Goal: Navigation & Orientation: Find specific page/section

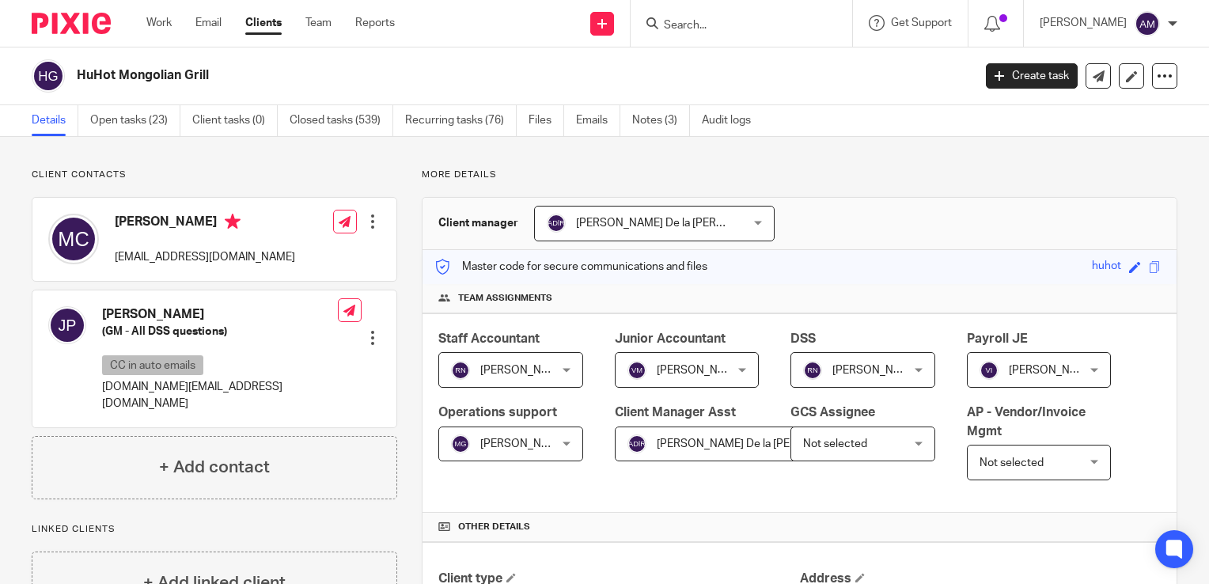
scroll to position [870, 0]
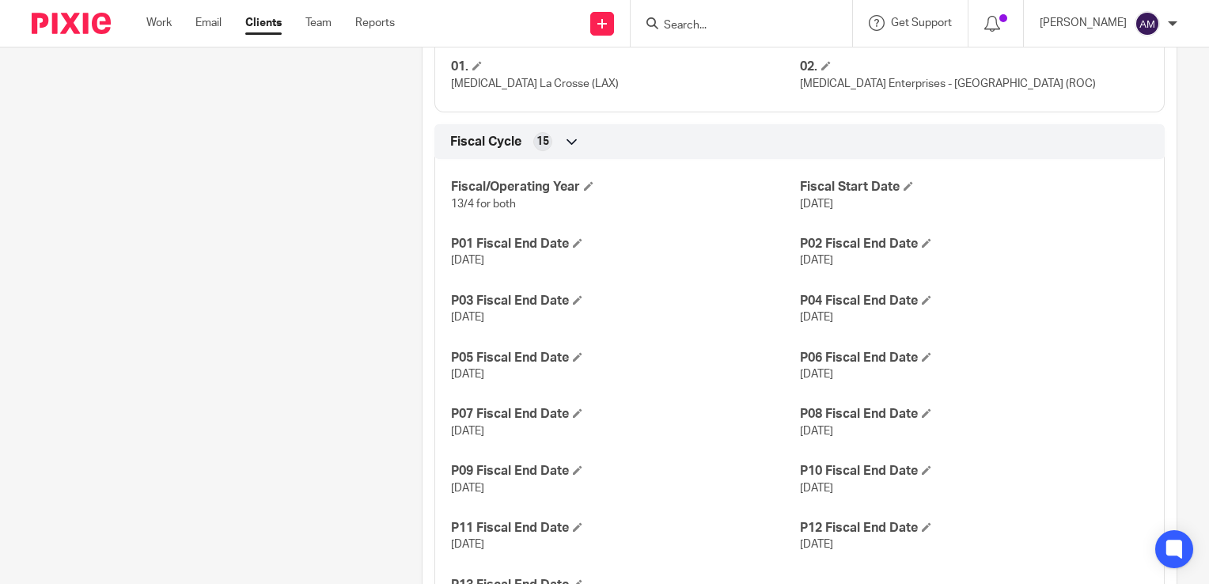
click at [706, 20] on input "Search" at bounding box center [733, 26] width 142 height 14
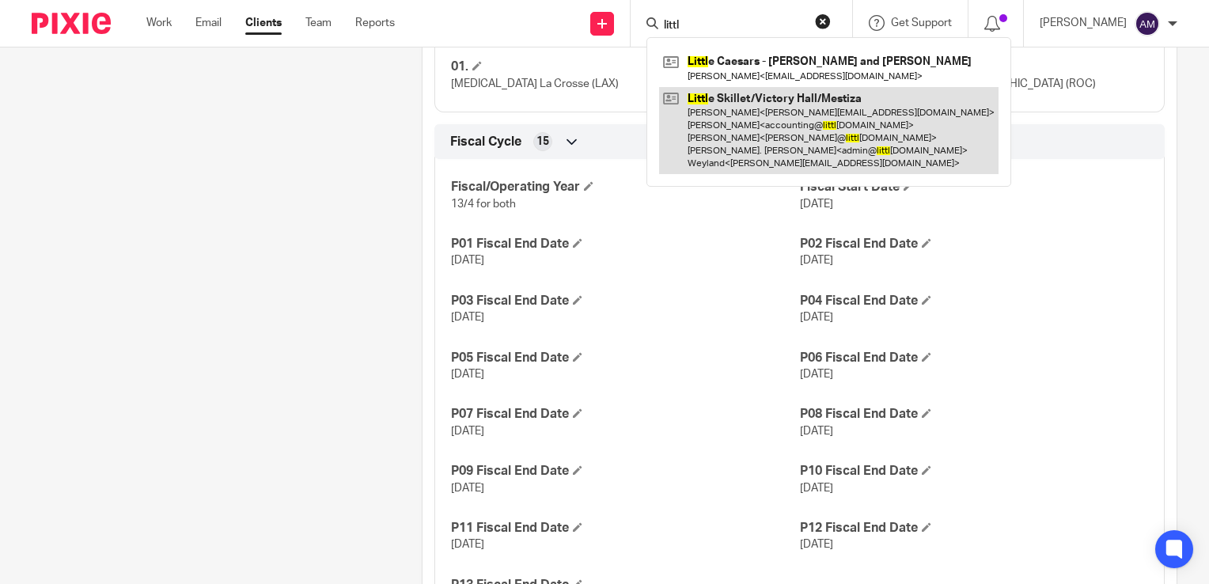
type input "littl"
click at [803, 120] on link at bounding box center [828, 131] width 339 height 88
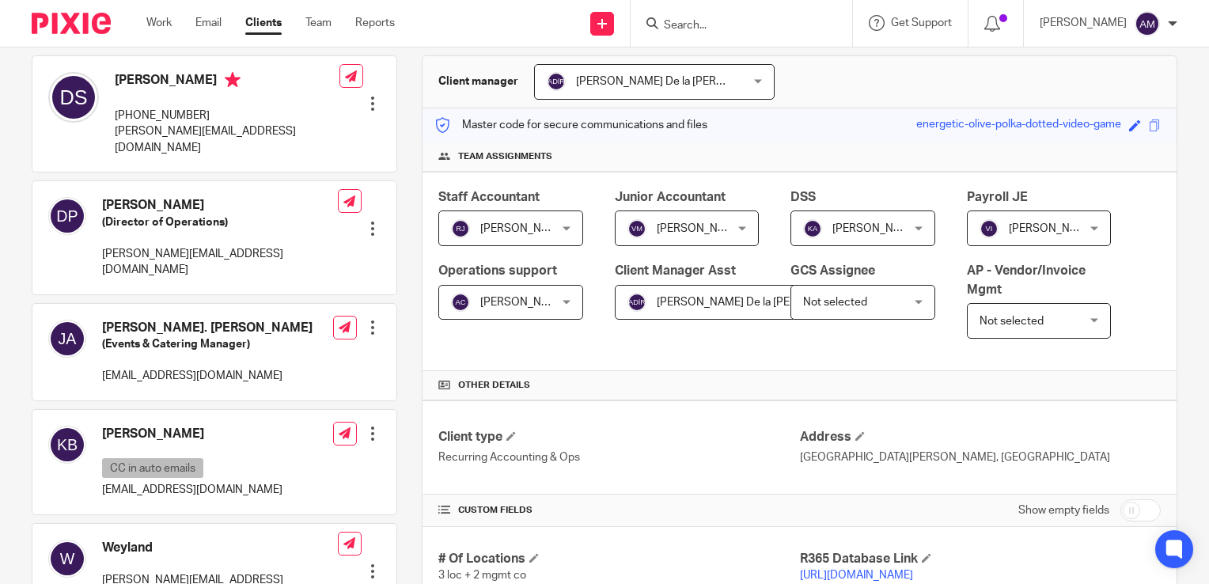
scroll to position [475, 0]
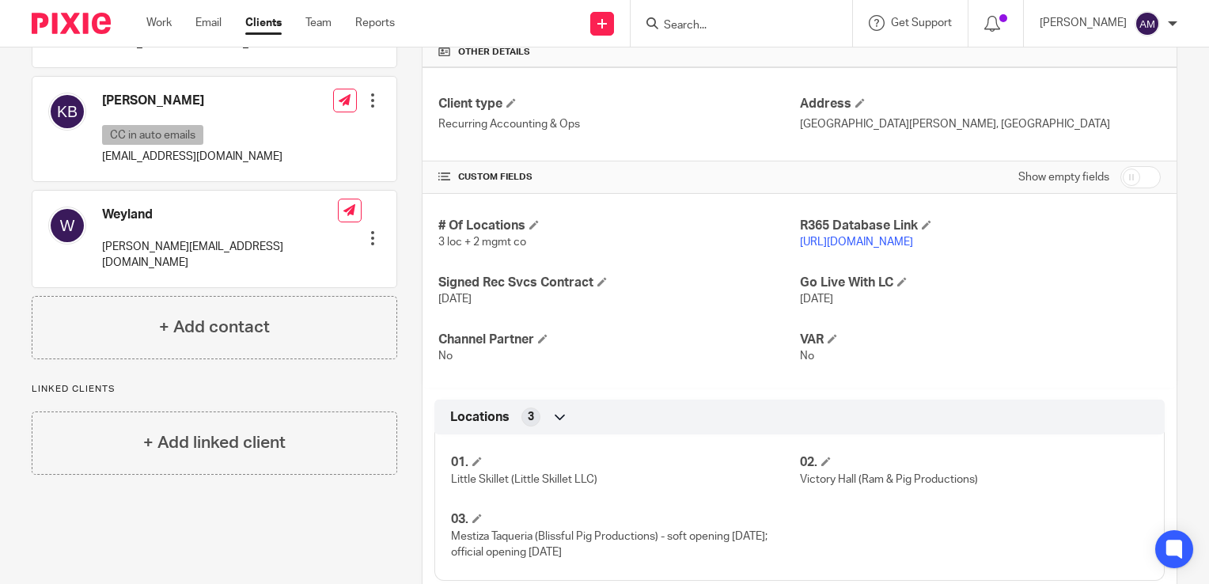
click at [847, 239] on link "https://littleskillet.restaurant365.com/" at bounding box center [856, 242] width 113 height 11
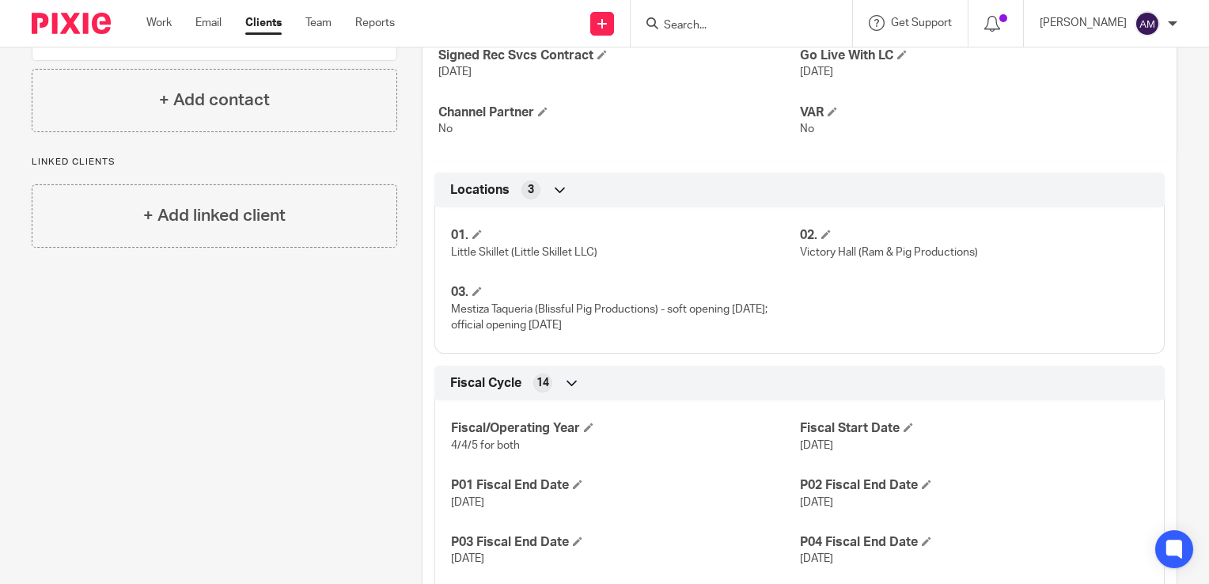
scroll to position [712, 0]
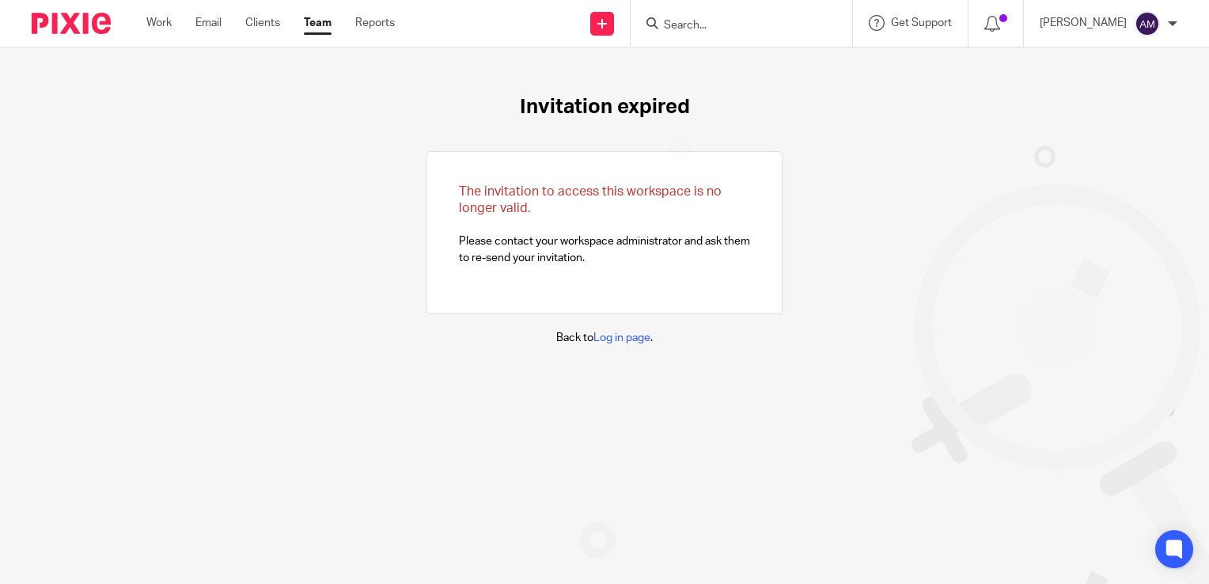
click at [731, 31] on input "Search" at bounding box center [733, 26] width 142 height 14
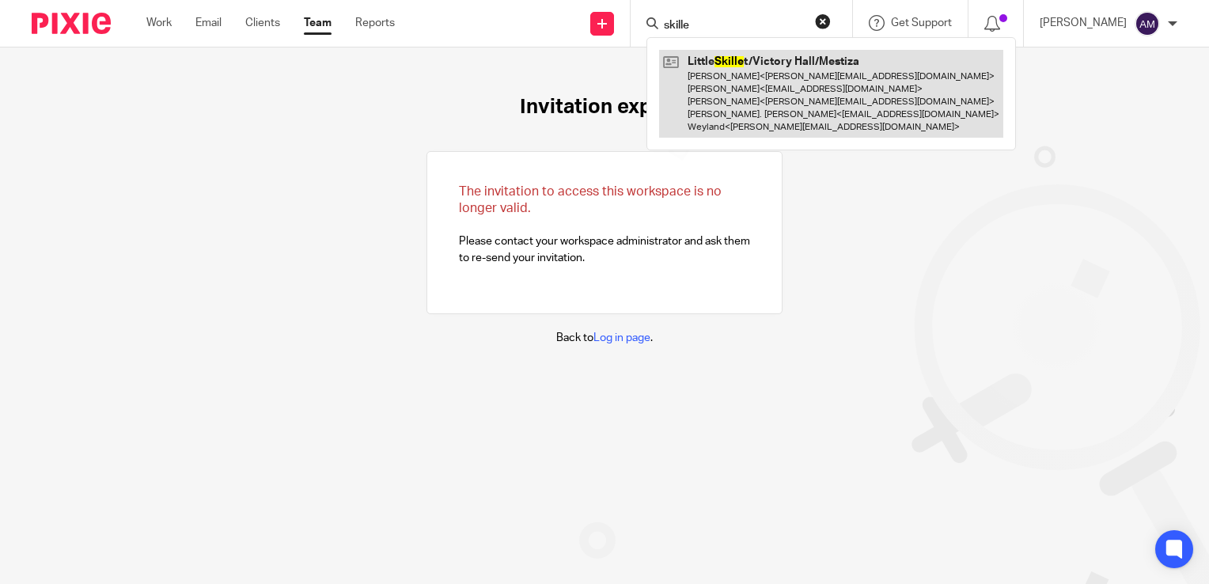
type input "skille"
click at [794, 86] on link at bounding box center [831, 94] width 344 height 88
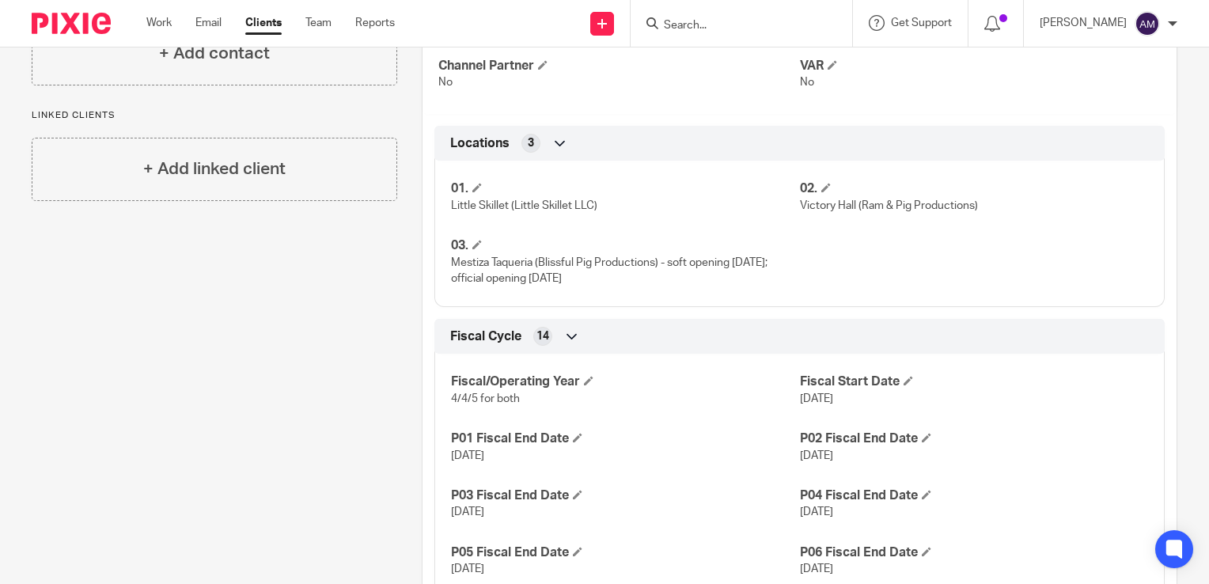
scroll to position [475, 0]
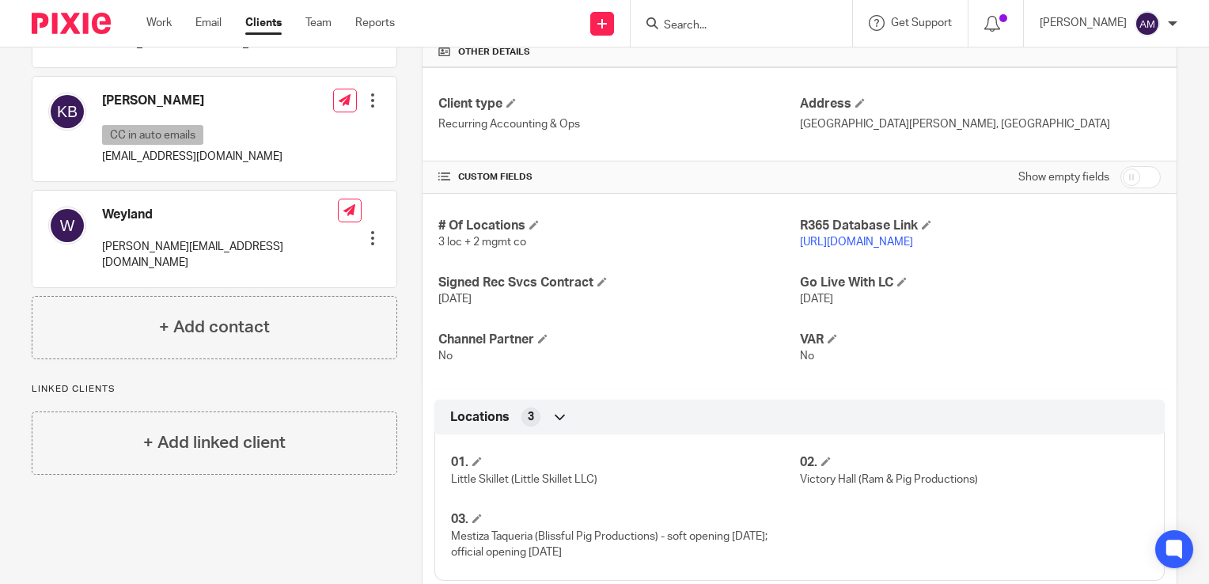
click at [835, 243] on link "https://littleskillet.restaurant365.com/" at bounding box center [856, 242] width 113 height 11
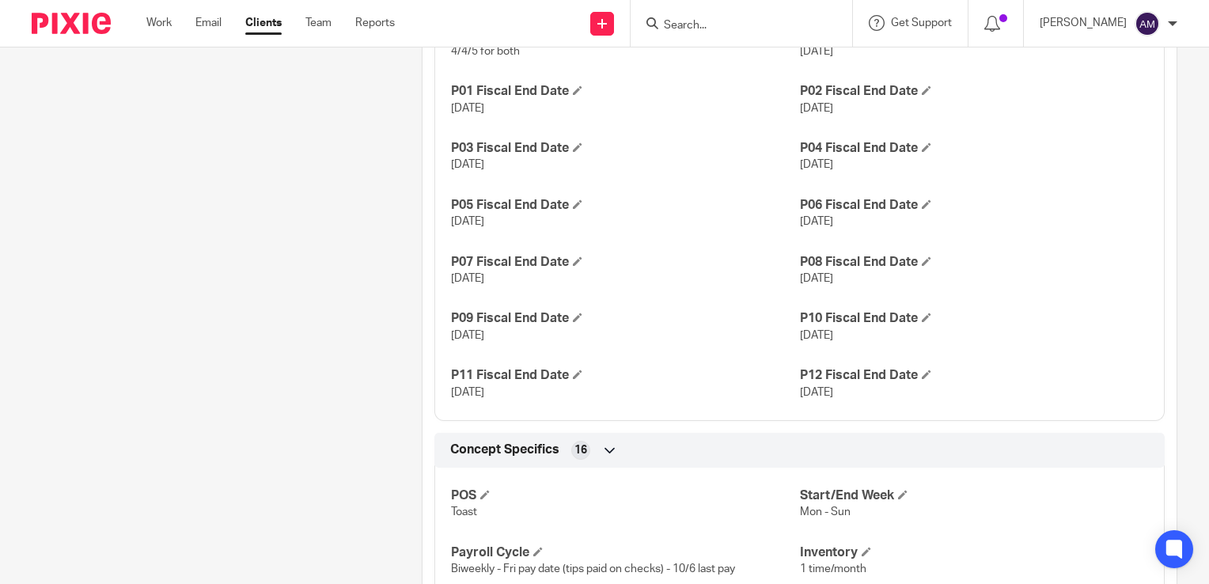
scroll to position [1108, 0]
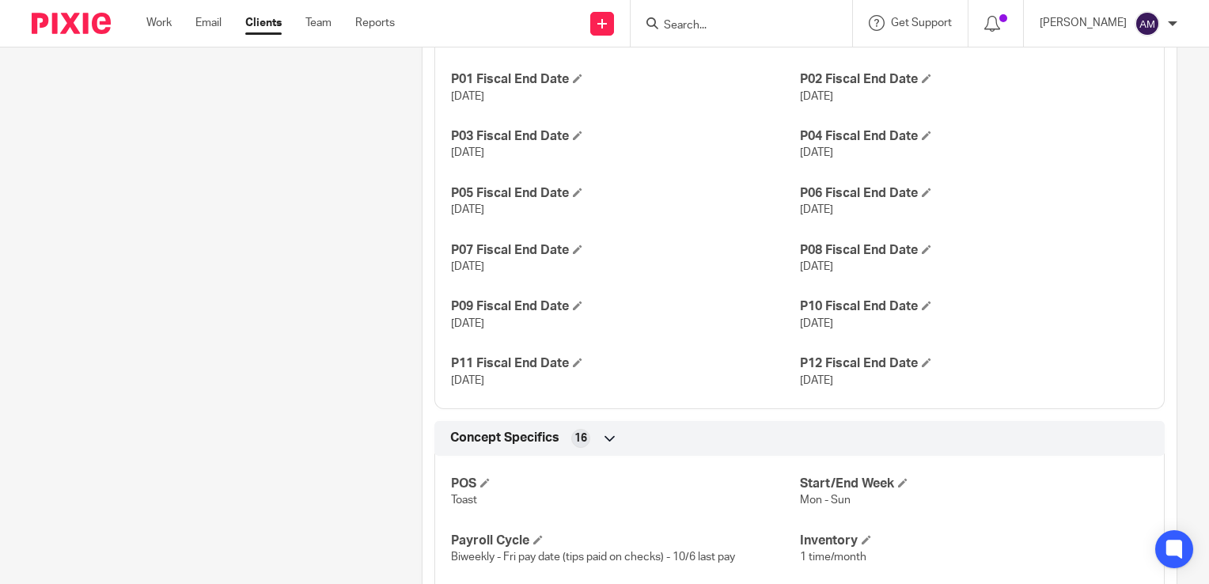
click at [729, 26] on input "Search" at bounding box center [733, 26] width 142 height 14
click at [1091, 271] on p "Aug 24, 2025" at bounding box center [974, 267] width 348 height 16
click at [738, 24] on input "Search" at bounding box center [733, 26] width 142 height 14
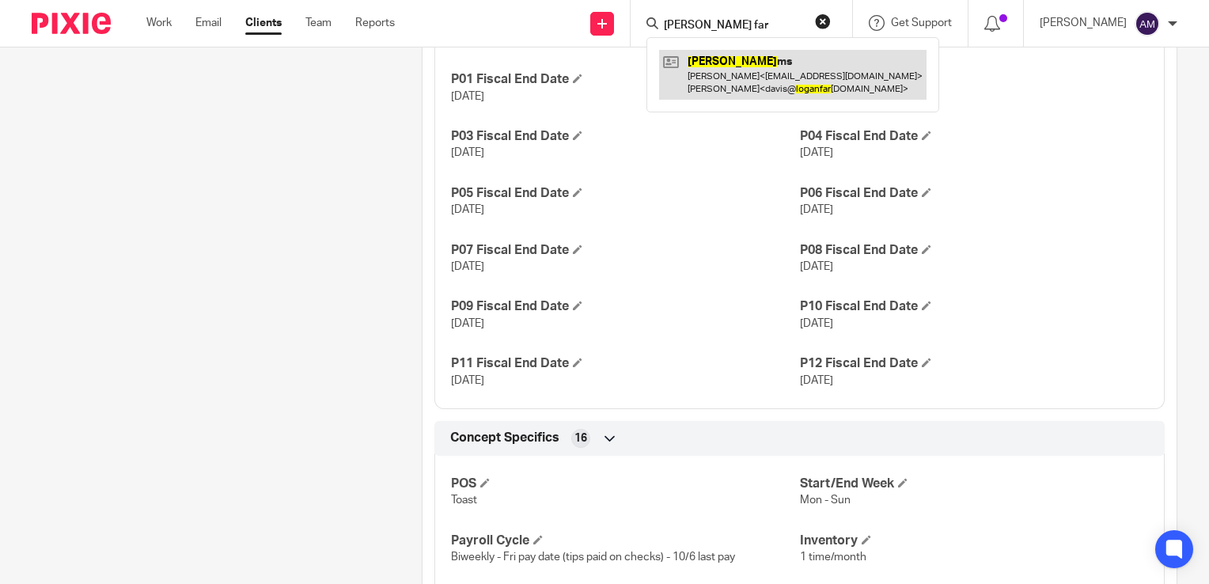
type input "logan far"
click at [753, 74] on link at bounding box center [792, 74] width 267 height 49
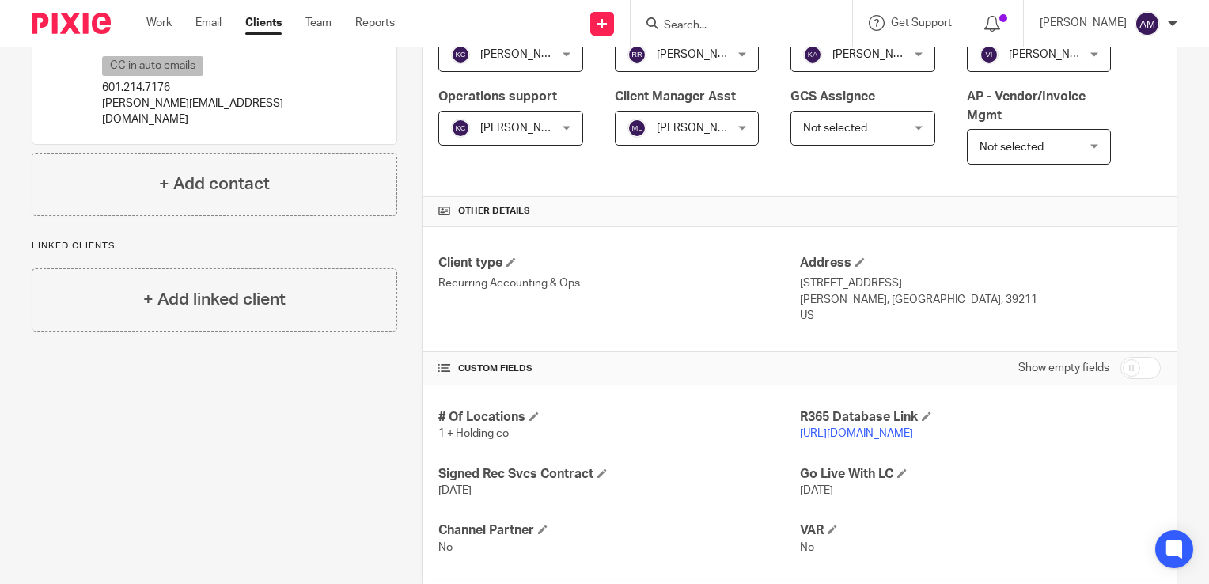
scroll to position [316, 0]
click at [902, 434] on link "[URL][DOMAIN_NAME]" at bounding box center [856, 432] width 113 height 11
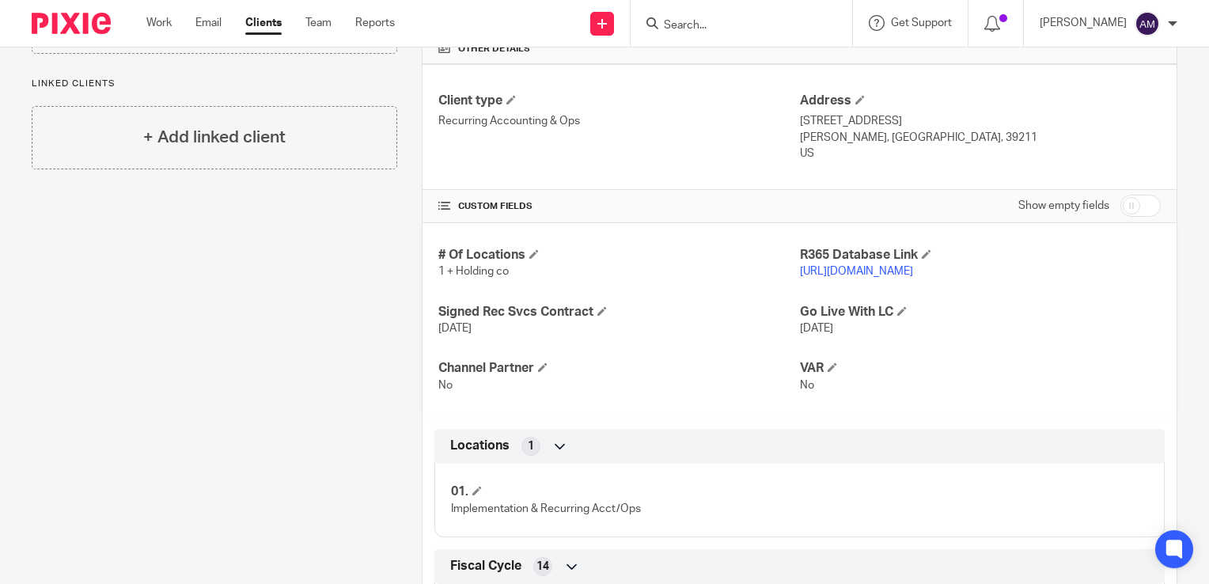
scroll to position [487, 0]
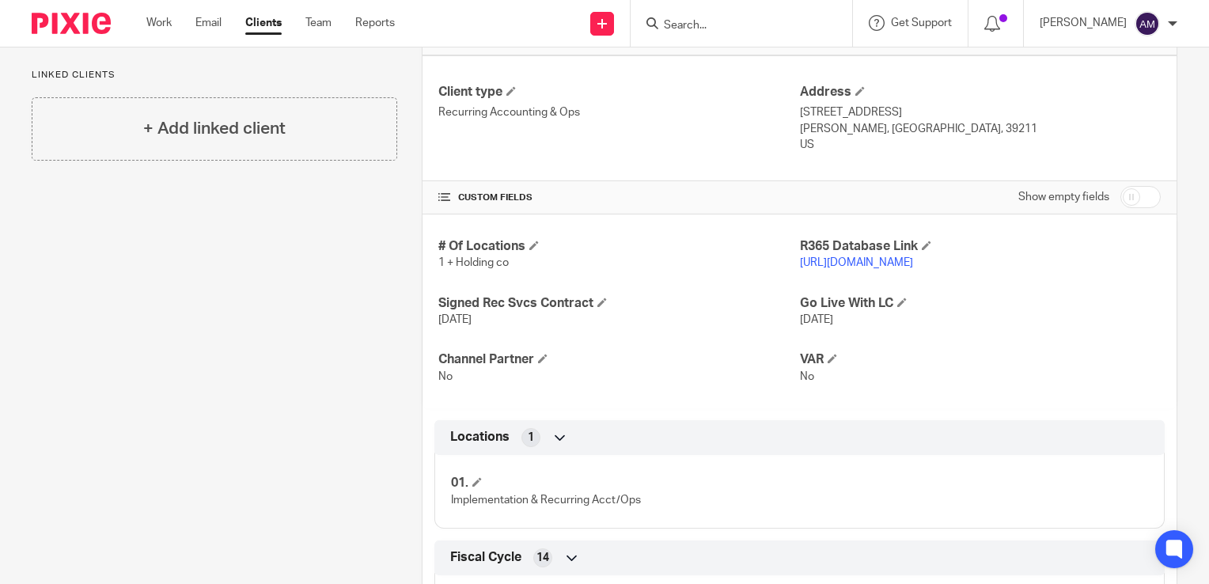
click at [817, 260] on link "[URL][DOMAIN_NAME]" at bounding box center [856, 262] width 113 height 11
click at [861, 259] on link "[URL][DOMAIN_NAME]" at bounding box center [856, 262] width 113 height 11
click at [848, 262] on link "[URL][DOMAIN_NAME]" at bounding box center [856, 262] width 113 height 11
click at [889, 263] on link "[URL][DOMAIN_NAME]" at bounding box center [856, 262] width 113 height 11
click at [826, 263] on link "[URL][DOMAIN_NAME]" at bounding box center [856, 262] width 113 height 11
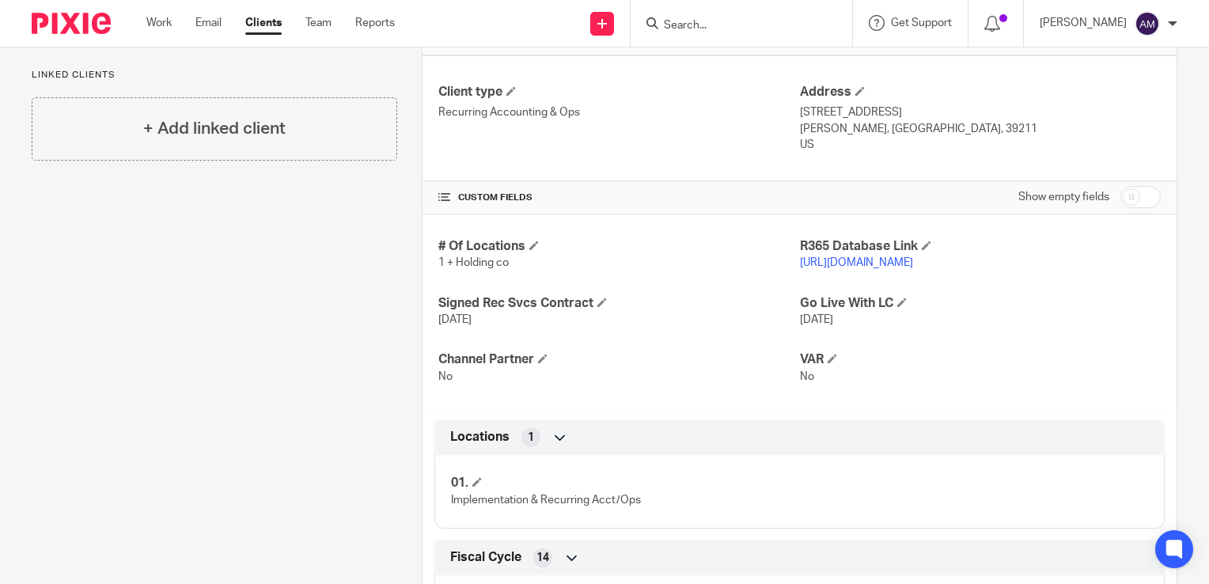
click at [913, 263] on link "[URL][DOMAIN_NAME]" at bounding box center [856, 262] width 113 height 11
click at [852, 261] on link "[URL][DOMAIN_NAME]" at bounding box center [856, 262] width 113 height 11
